Goal: Transaction & Acquisition: Obtain resource

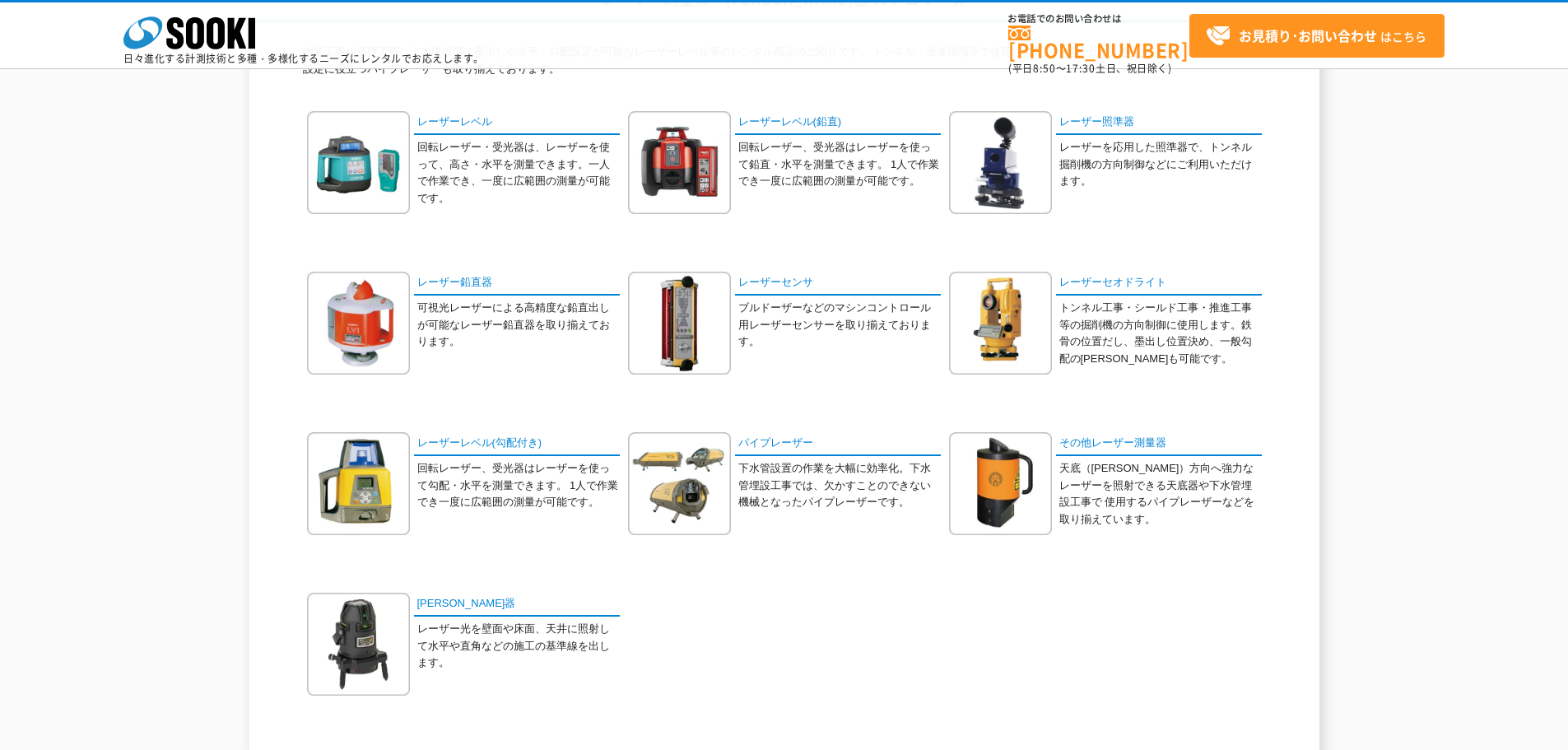
scroll to position [165, 0]
click at [485, 441] on link "レーザーレベル(勾配付き)" at bounding box center [517, 444] width 206 height 24
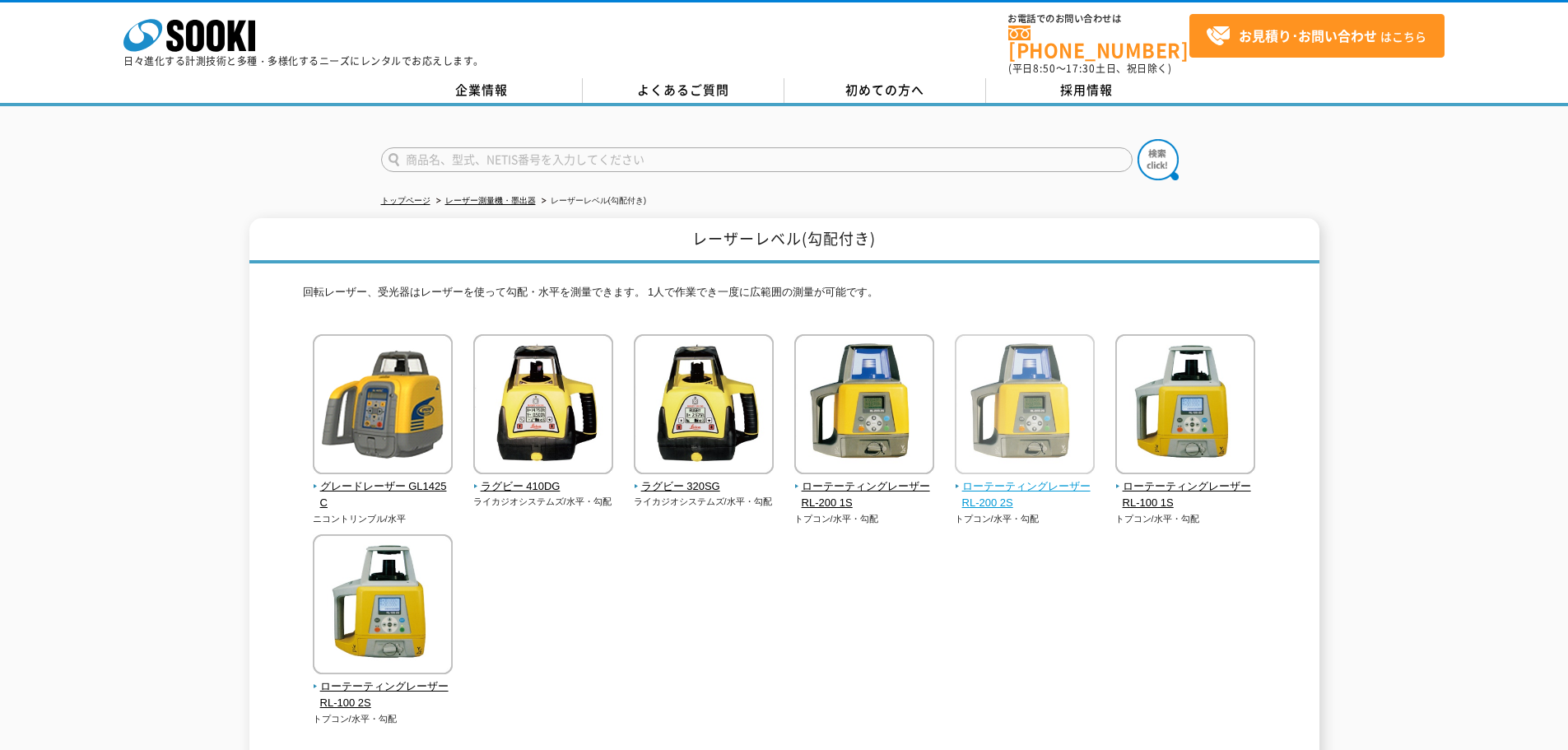
click at [992, 480] on span "ローテーティングレーザー RL-200 2S" at bounding box center [1025, 496] width 141 height 34
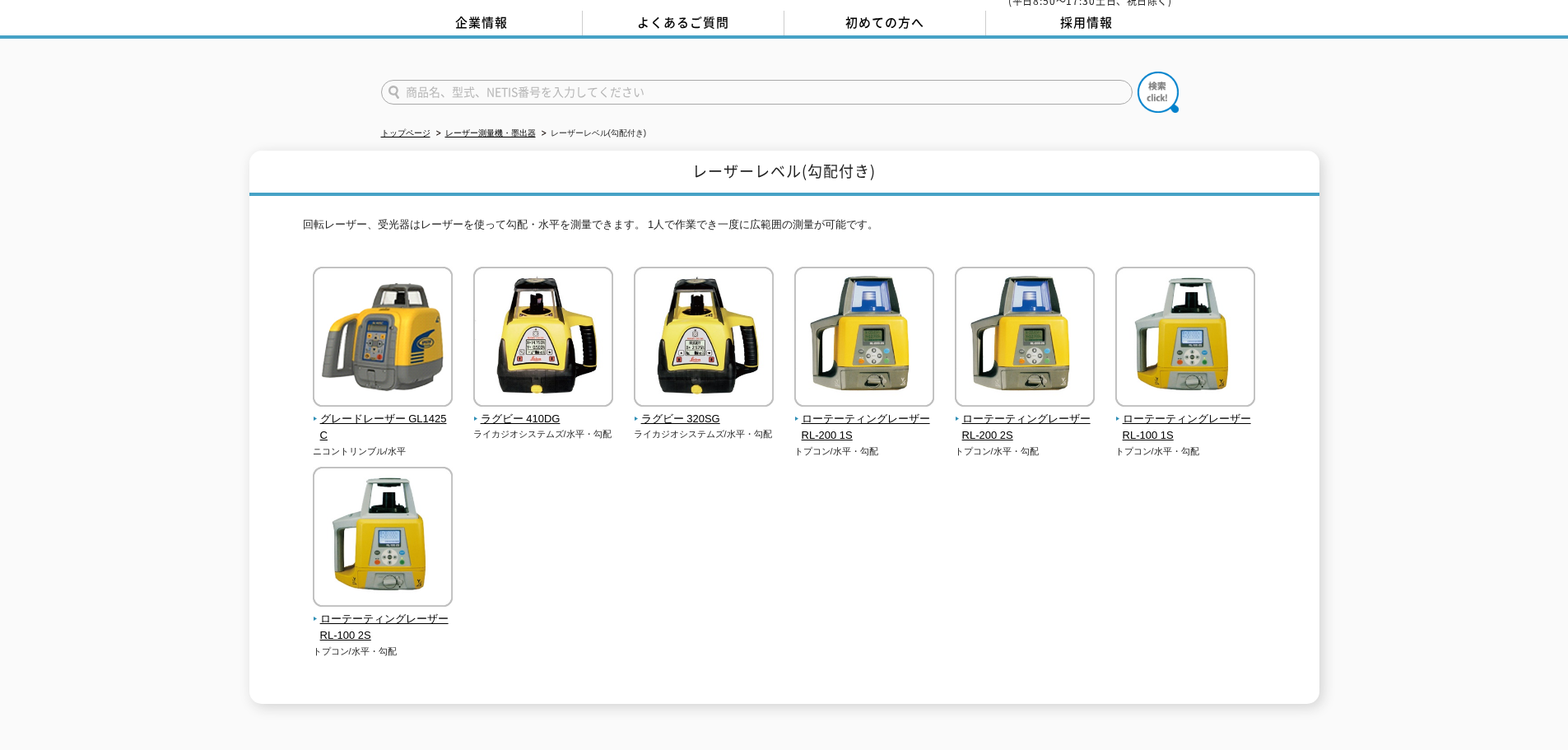
scroll to position [110, 0]
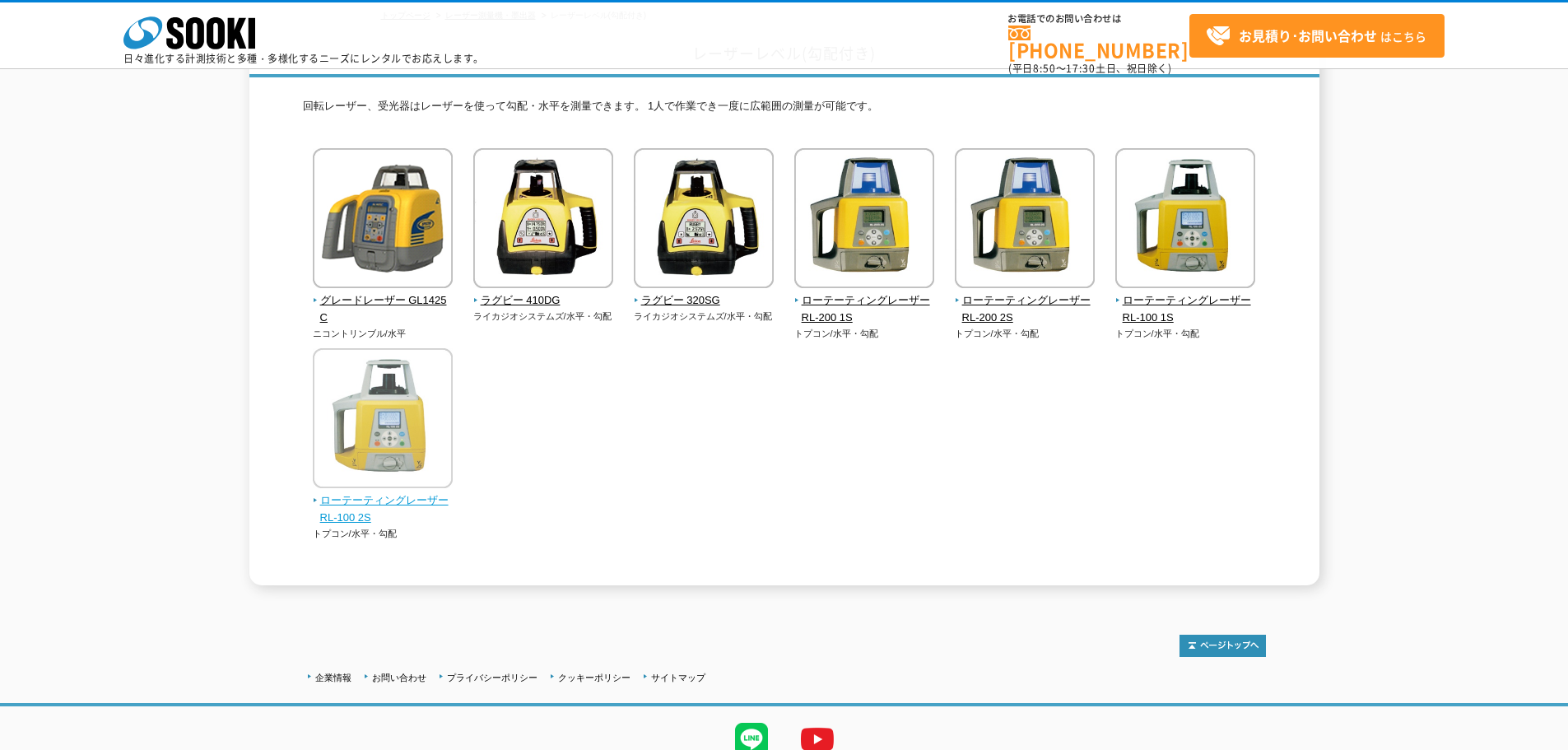
click at [364, 503] on span "ローテーティングレーザー RL-100 2S" at bounding box center [383, 509] width 141 height 34
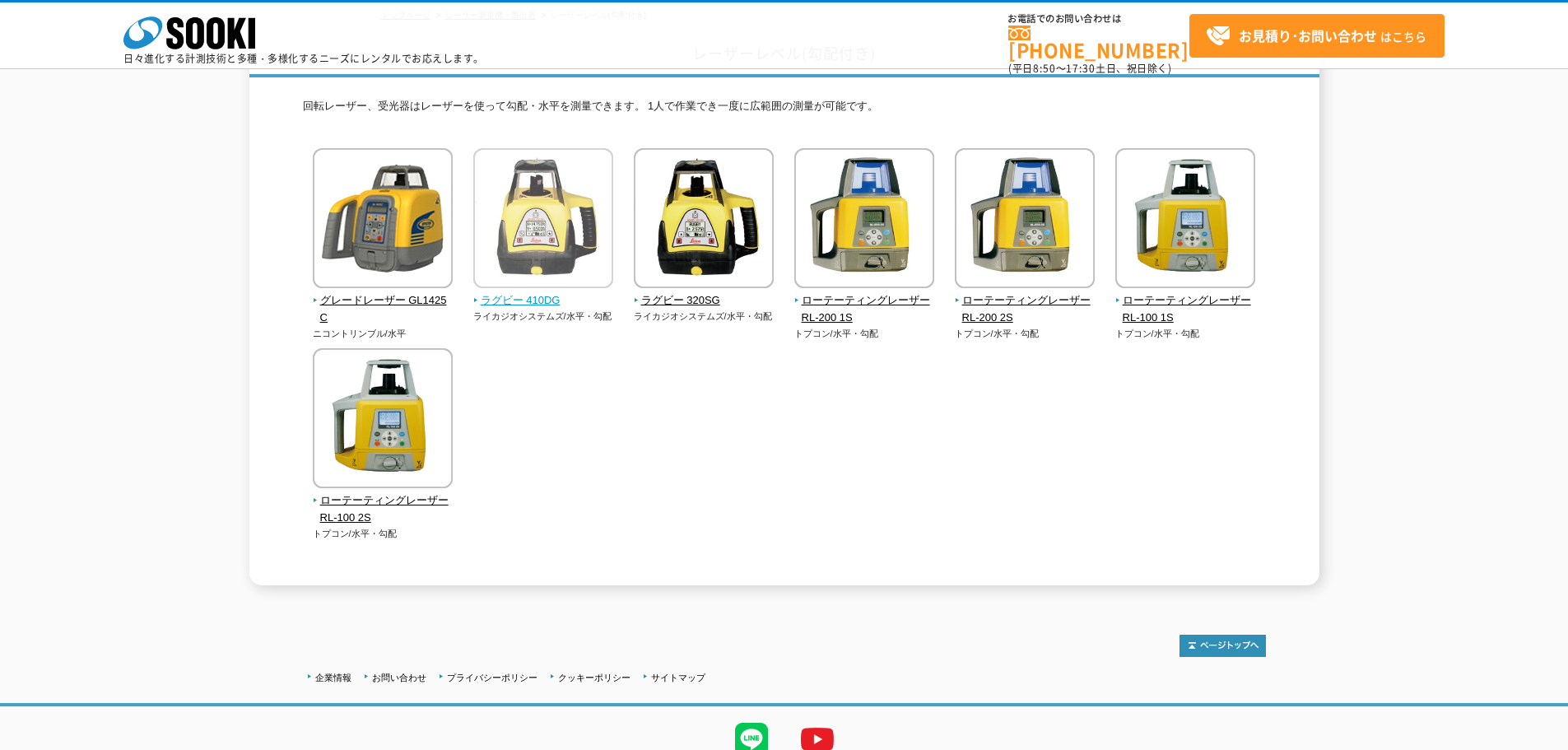
click at [541, 303] on span "ラグビー 410DG" at bounding box center [544, 301] width 141 height 18
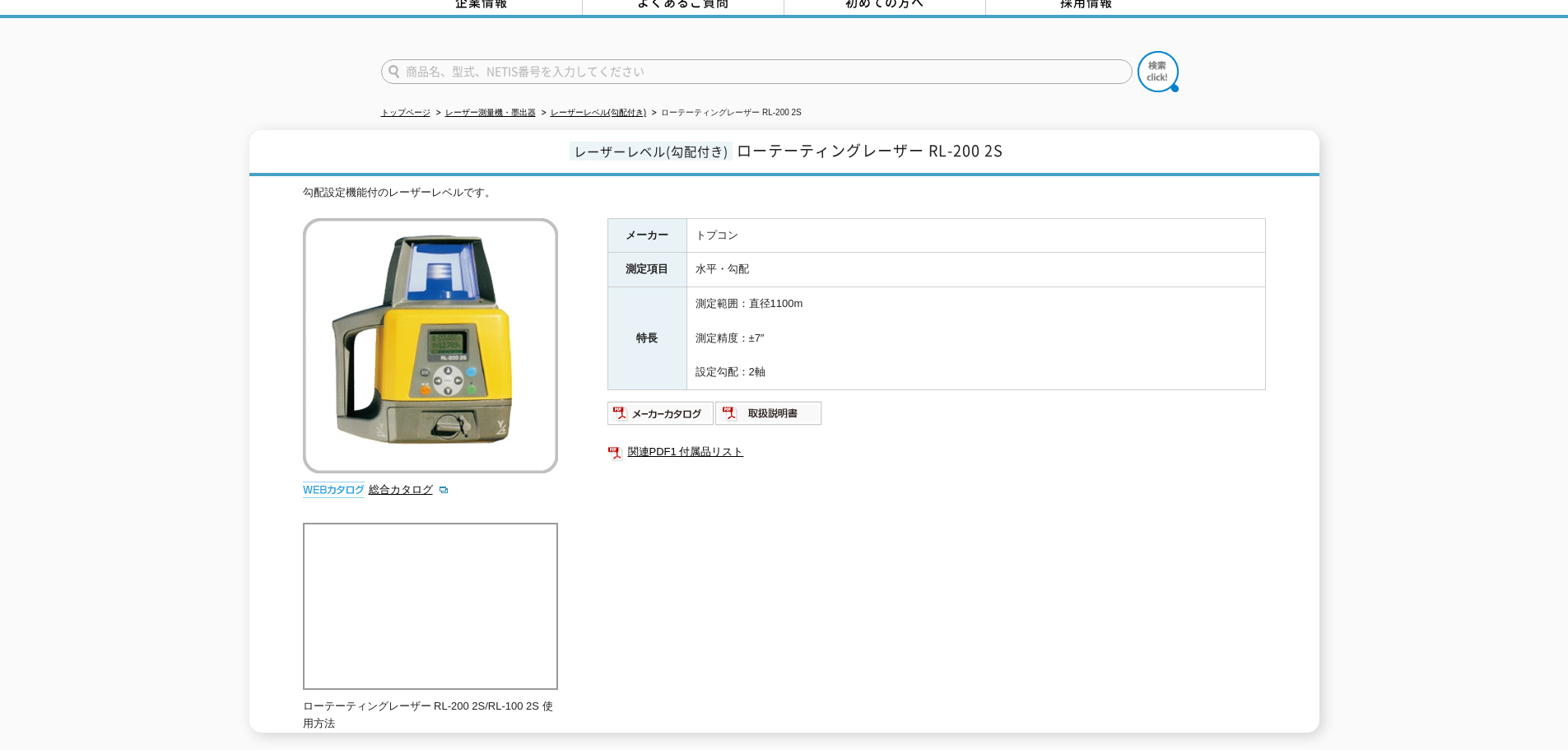
scroll to position [82, 0]
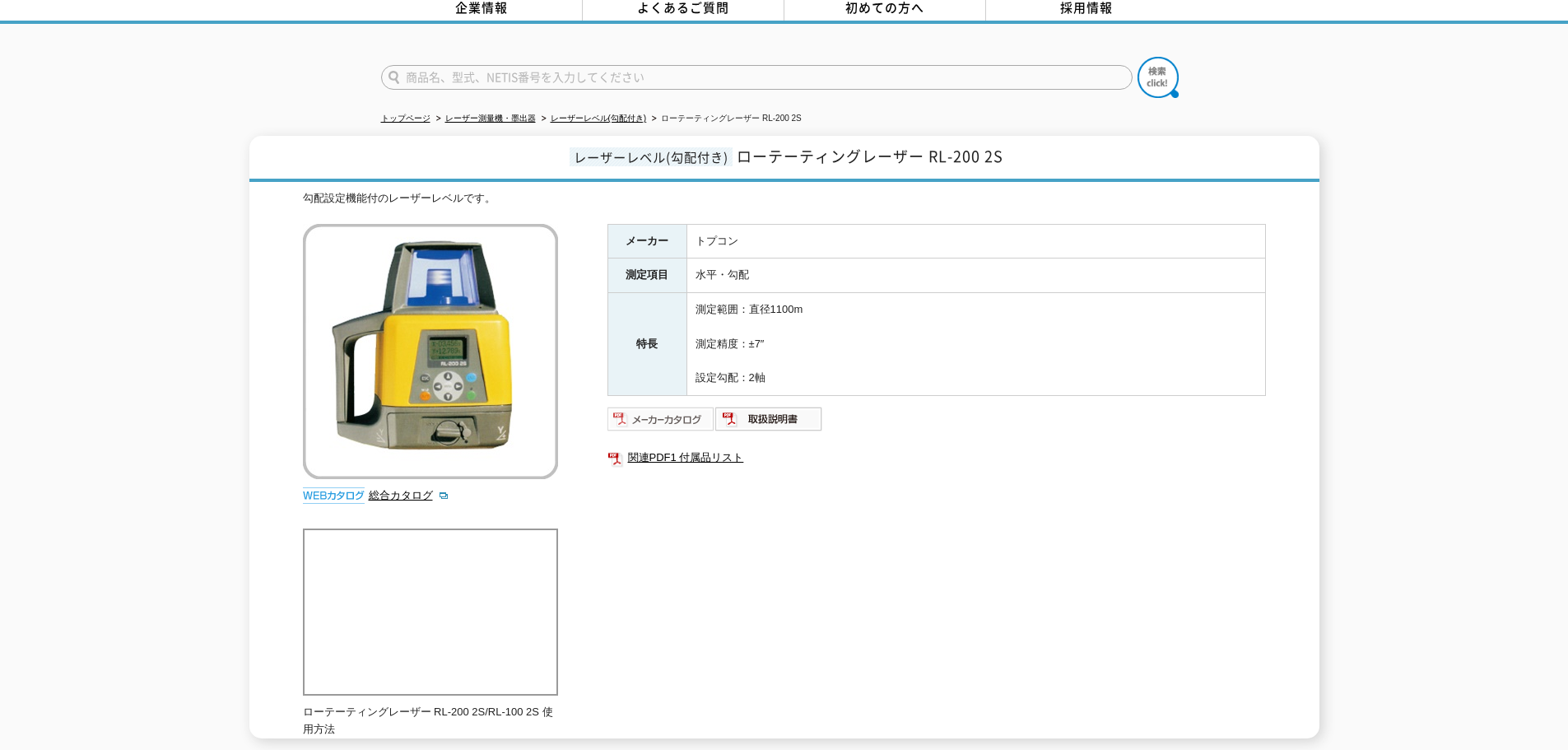
click at [665, 416] on img at bounding box center [661, 419] width 108 height 26
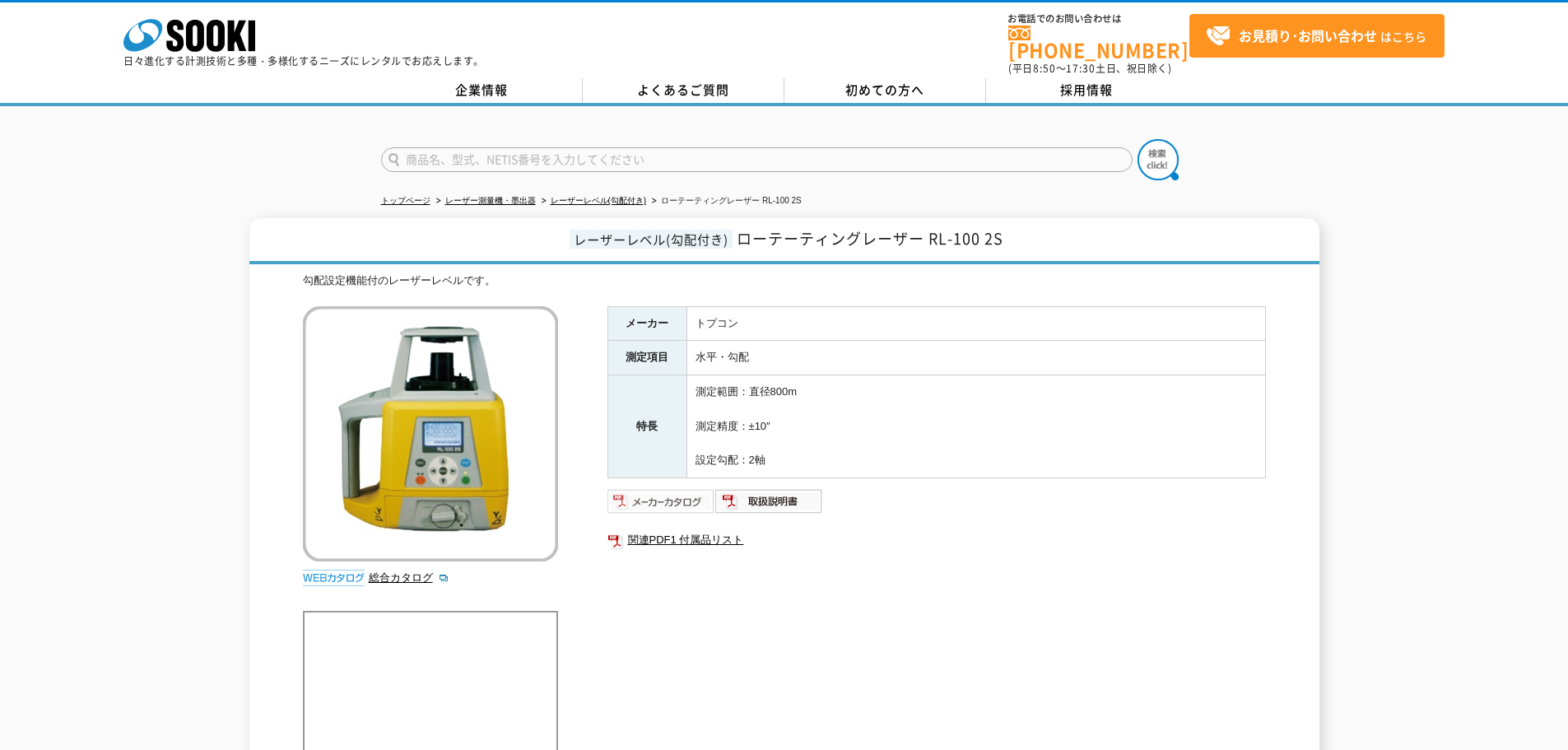
click at [663, 491] on img at bounding box center [661, 501] width 108 height 26
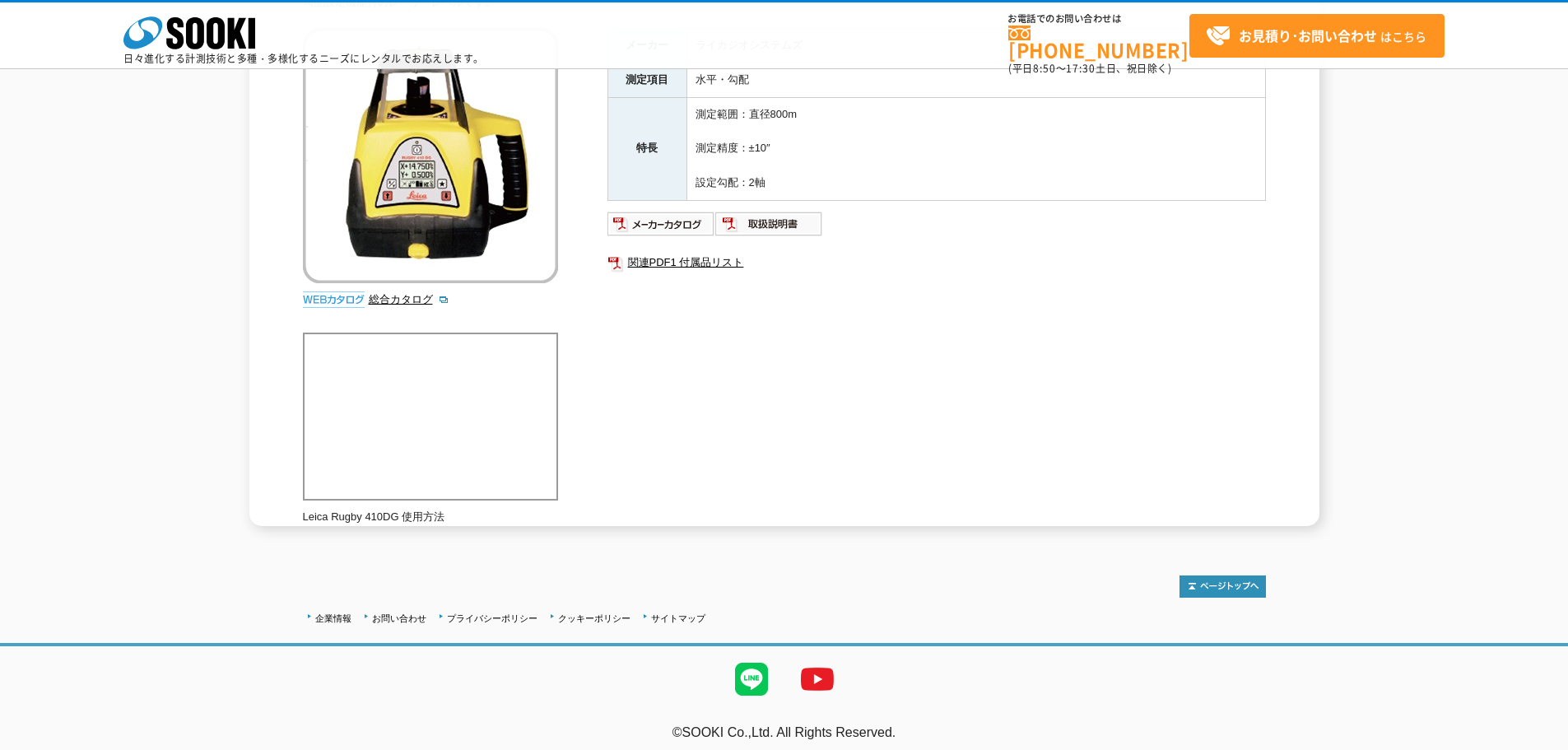
scroll to position [212, 0]
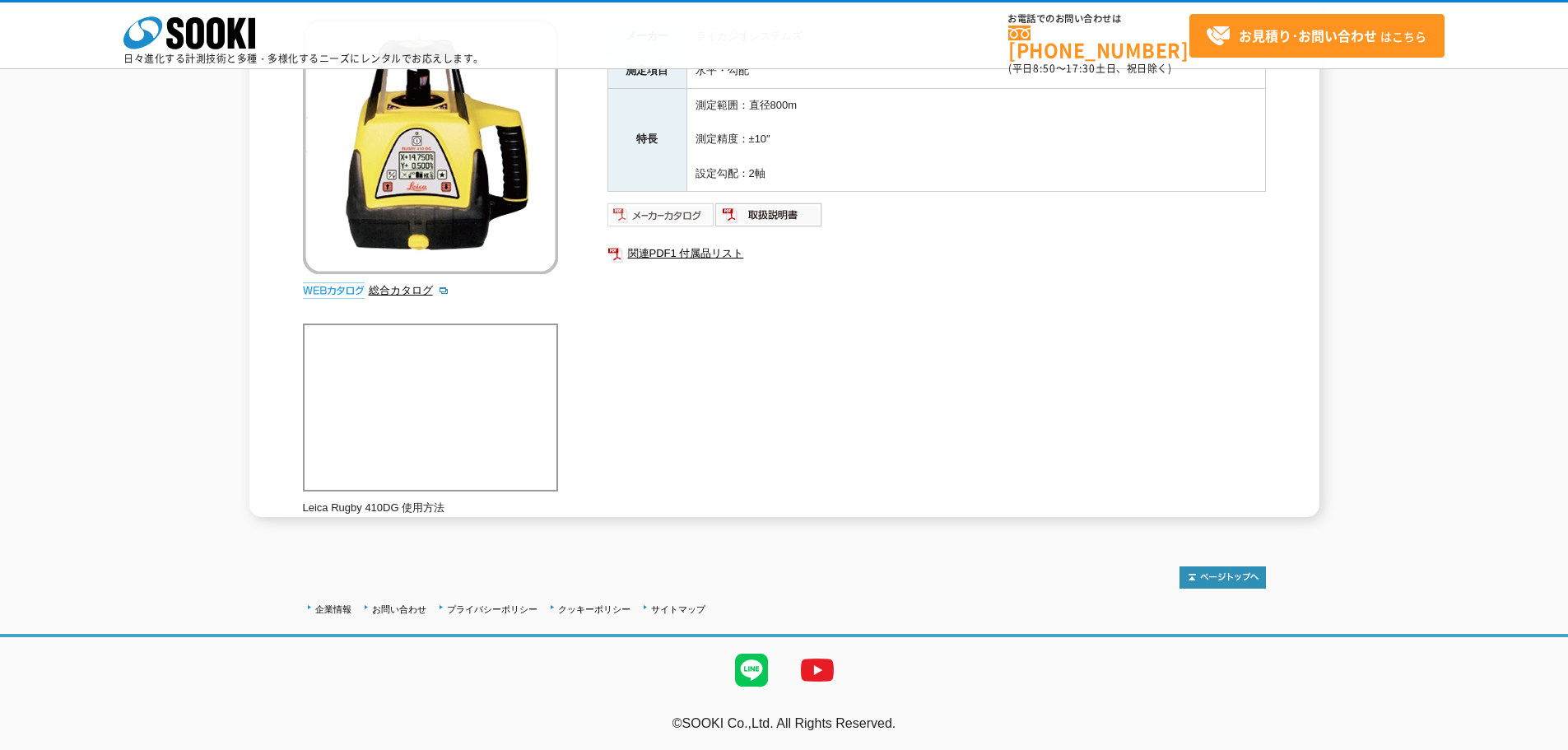
click at [674, 222] on img at bounding box center [661, 214] width 108 height 26
